Goal: Check status

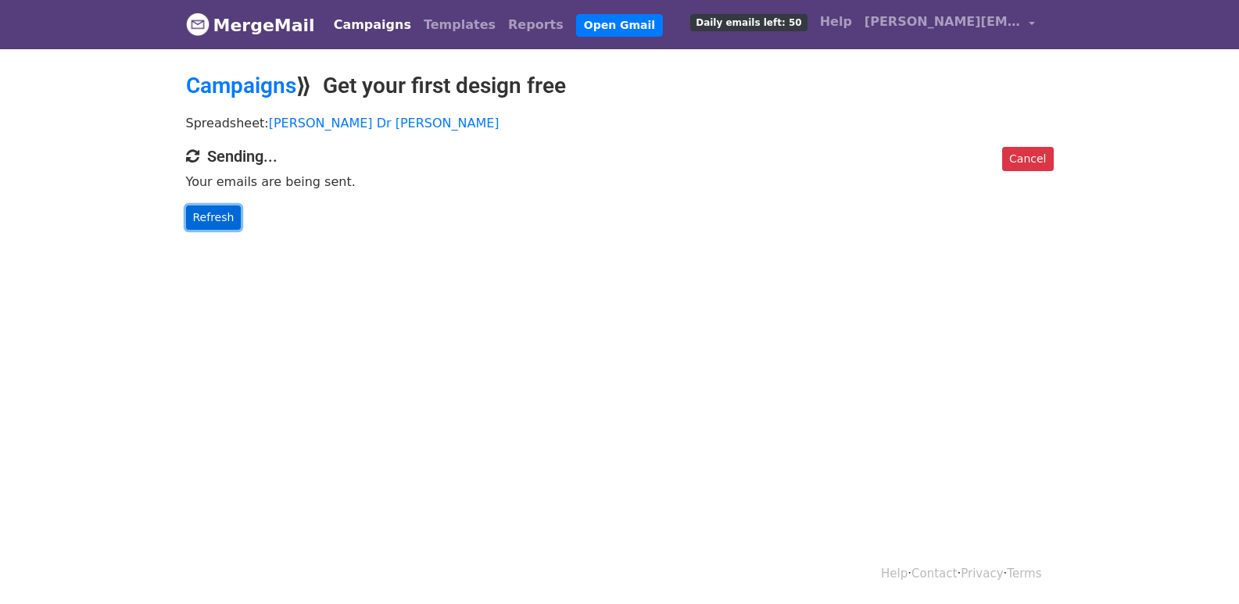
click at [208, 210] on link "Refresh" at bounding box center [214, 218] width 56 height 24
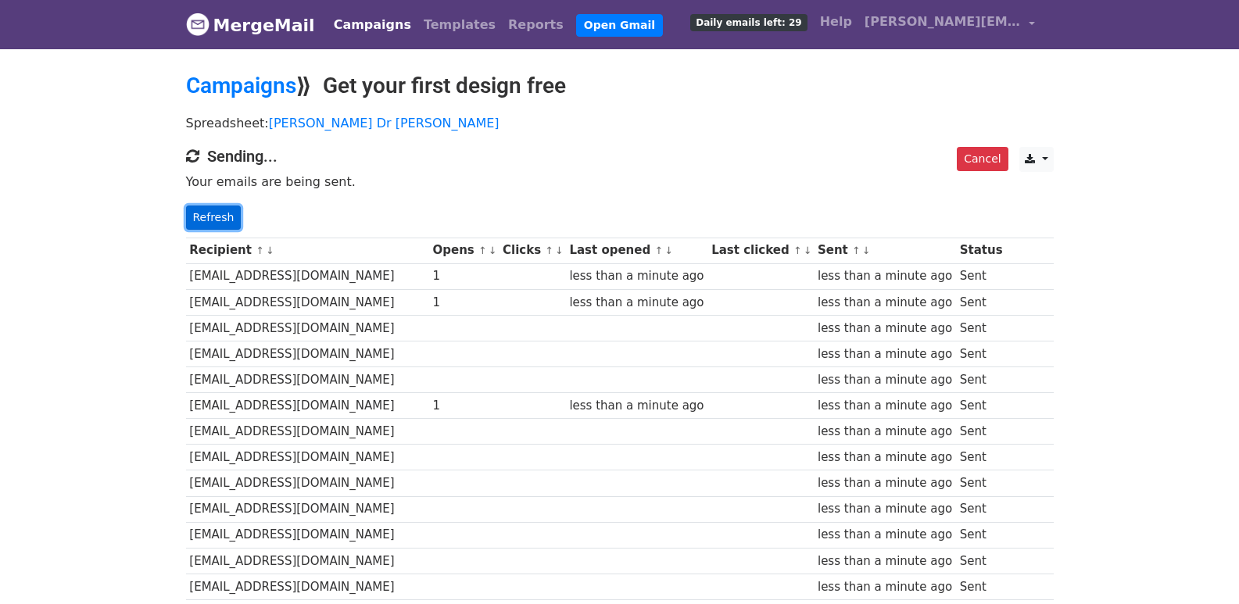
click at [204, 214] on link "Refresh" at bounding box center [214, 218] width 56 height 24
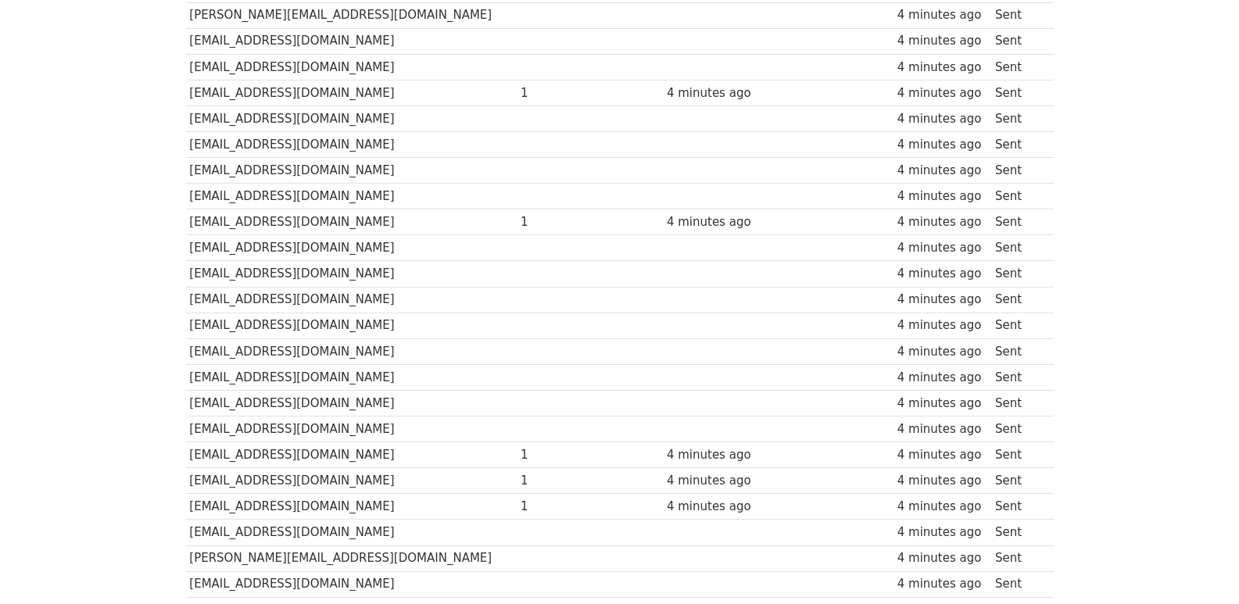
scroll to position [1088, 0]
